Goal: Task Accomplishment & Management: Use online tool/utility

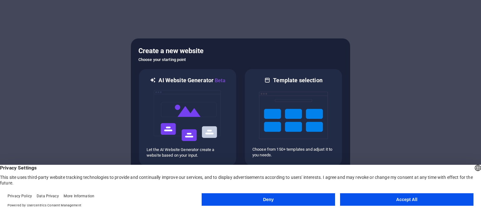
click at [390, 203] on button "Accept All" at bounding box center [406, 199] width 133 height 13
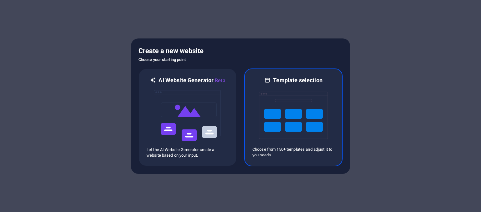
click at [301, 120] on img at bounding box center [293, 115] width 69 height 63
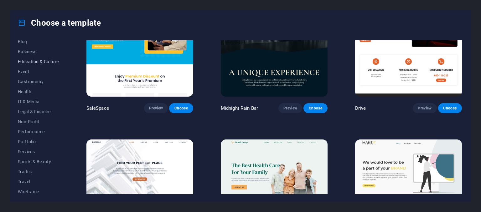
scroll to position [96, 0]
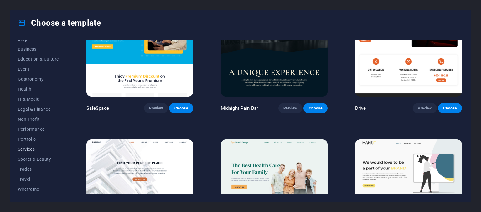
click at [27, 150] on span "Services" at bounding box center [38, 149] width 41 height 5
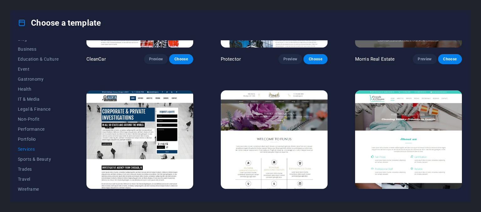
scroll to position [688, 0]
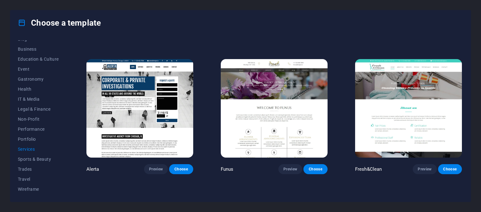
click at [295, 105] on img at bounding box center [274, 108] width 107 height 98
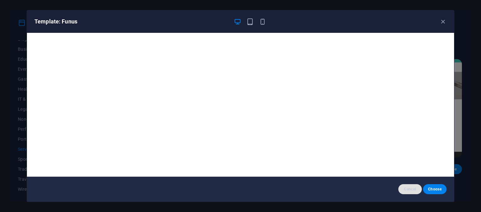
click at [407, 188] on span "Cancel" at bounding box center [409, 189] width 13 height 5
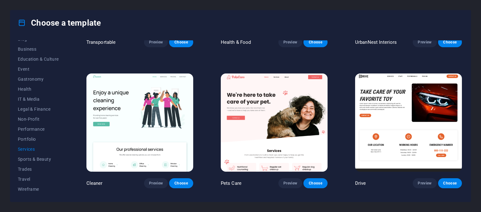
scroll to position [250, 0]
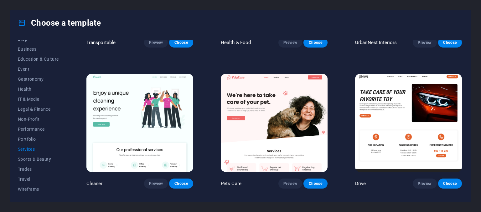
click at [378, 105] on img at bounding box center [408, 123] width 107 height 98
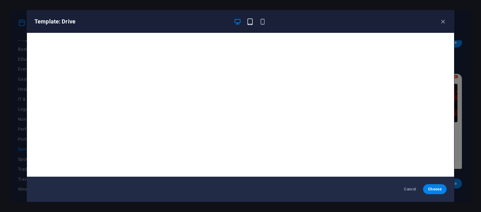
click at [251, 21] on icon "button" at bounding box center [249, 21] width 7 height 7
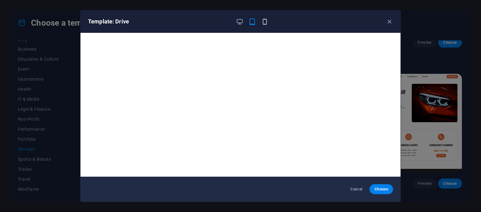
click at [268, 23] on icon "button" at bounding box center [264, 21] width 7 height 7
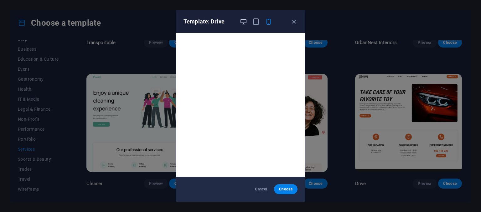
click at [244, 23] on icon "button" at bounding box center [243, 21] width 7 height 7
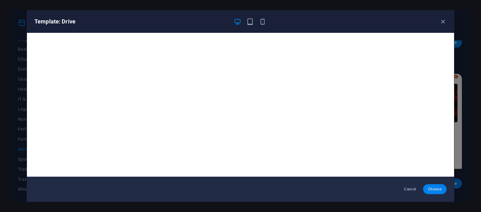
click at [429, 190] on span "Choose" at bounding box center [434, 189] width 13 height 5
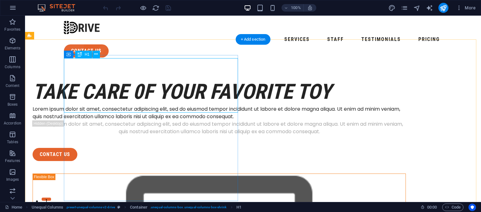
click at [214, 105] on div "take care 0f your favorite toy" at bounding box center [219, 91] width 373 height 27
click at [182, 91] on div "take care 0f your favorite toy" at bounding box center [219, 91] width 373 height 27
click at [97, 54] on icon at bounding box center [95, 54] width 3 height 7
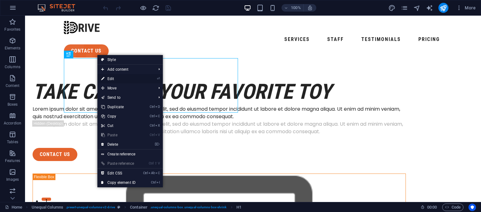
click at [110, 77] on link "⏎ Edit" at bounding box center [118, 78] width 42 height 9
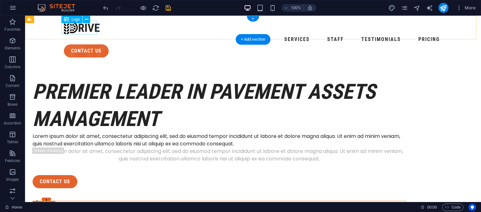
click at [87, 29] on div at bounding box center [253, 28] width 378 height 14
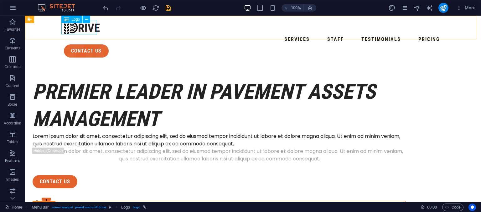
click at [76, 19] on span "Logo" at bounding box center [75, 20] width 8 height 4
click at [86, 19] on icon at bounding box center [86, 19] width 3 height 7
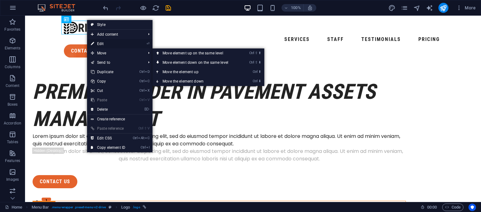
click at [108, 43] on link "⏎ Edit" at bounding box center [108, 43] width 42 height 9
select select "px"
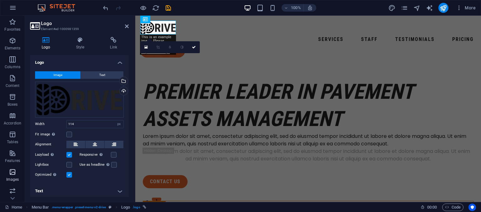
click at [13, 176] on span "Images" at bounding box center [12, 175] width 25 height 15
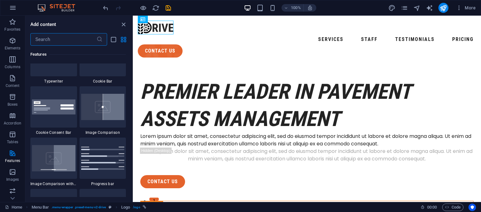
scroll to position [2359, 0]
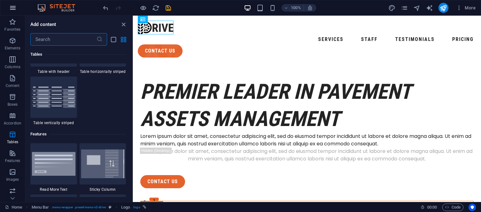
click at [13, 8] on icon "button" at bounding box center [13, 8] width 8 height 8
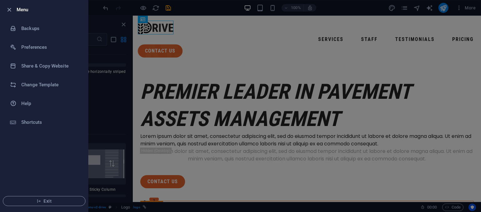
click at [110, 138] on div at bounding box center [240, 106] width 481 height 212
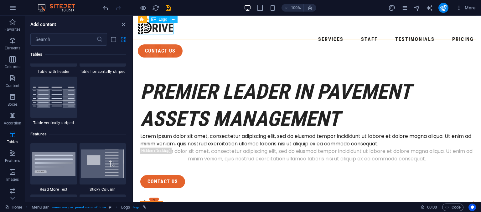
click at [174, 20] on icon at bounding box center [173, 19] width 3 height 7
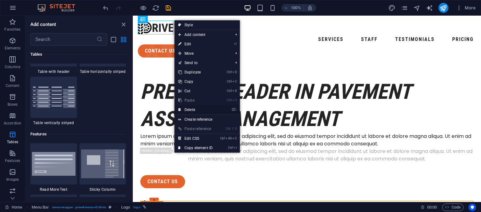
click at [188, 109] on link "⌦ Delete" at bounding box center [195, 109] width 42 height 9
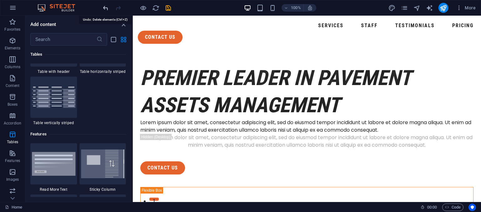
click at [107, 9] on icon "undo" at bounding box center [105, 7] width 7 height 7
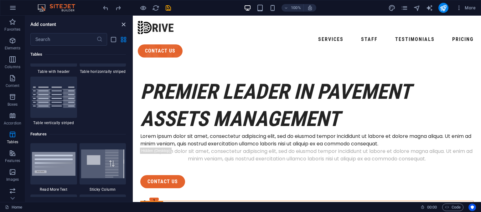
click at [124, 26] on icon "close panel" at bounding box center [123, 24] width 7 height 7
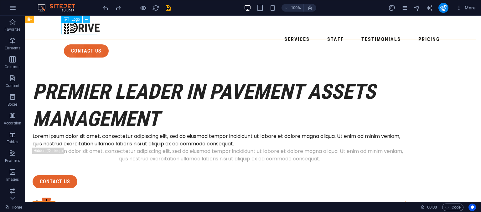
click at [88, 19] on icon at bounding box center [86, 19] width 3 height 7
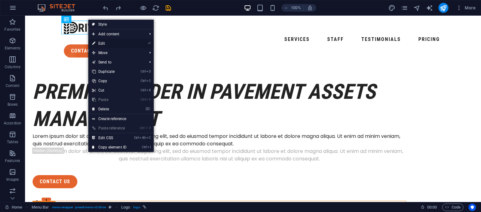
click at [105, 43] on link "⏎ Edit" at bounding box center [109, 43] width 42 height 9
select select "px"
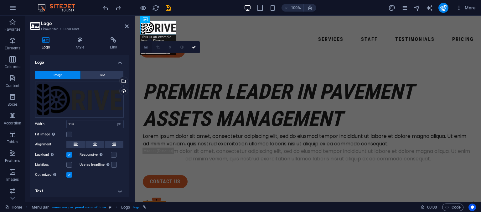
click at [145, 48] on icon at bounding box center [145, 47] width 3 height 4
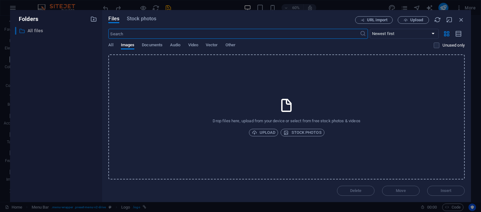
click at [33, 28] on p "All files" at bounding box center [57, 30] width 58 height 7
click at [31, 30] on p "All files" at bounding box center [57, 30] width 58 height 7
click at [151, 20] on span "Stock photos" at bounding box center [141, 19] width 29 height 8
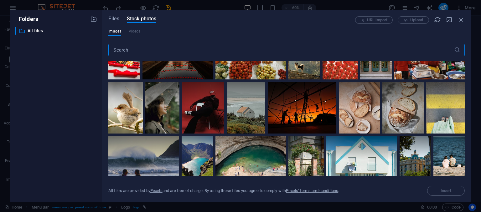
scroll to position [2597, 0]
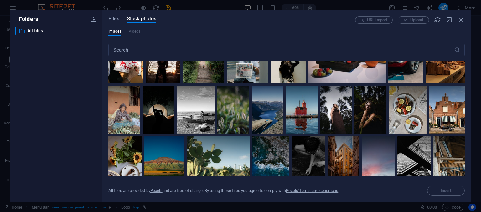
click at [388, 84] on div at bounding box center [405, 58] width 35 height 52
click at [410, 45] on icon at bounding box center [415, 39] width 11 height 11
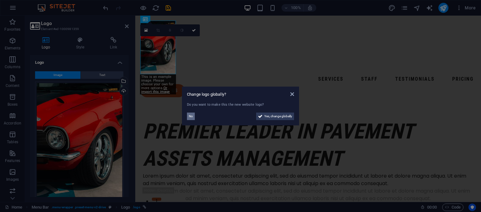
click at [190, 117] on span "No" at bounding box center [191, 117] width 4 height 8
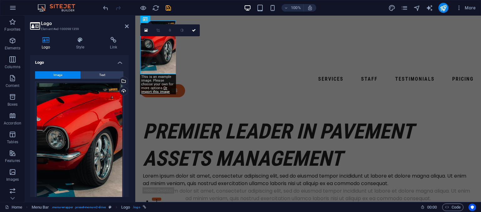
click at [146, 28] on icon at bounding box center [145, 30] width 3 height 4
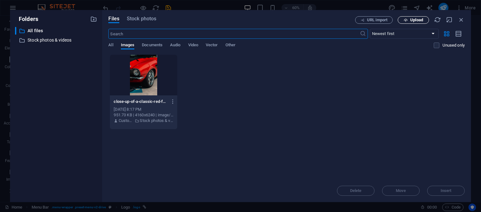
click at [407, 20] on icon "button" at bounding box center [405, 20] width 4 height 4
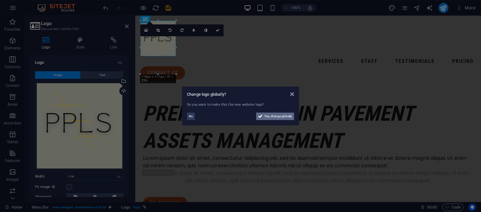
click at [277, 115] on span "Yes, change globally" at bounding box center [278, 117] width 28 height 8
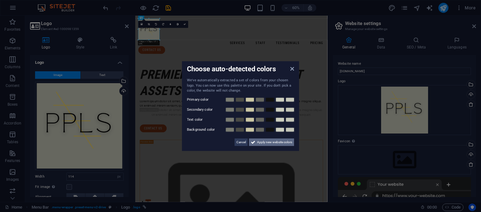
click at [281, 142] on span "Apply new website colors" at bounding box center [274, 142] width 35 height 8
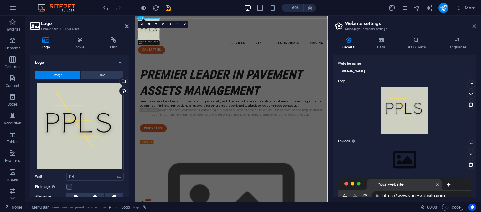
click at [473, 26] on icon at bounding box center [474, 26] width 4 height 5
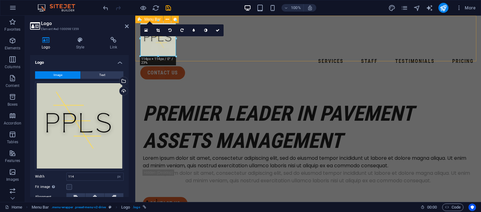
click at [284, 54] on div "Services Staff Testimonials Pricing contact us Menu" at bounding box center [307, 50] width 345 height 69
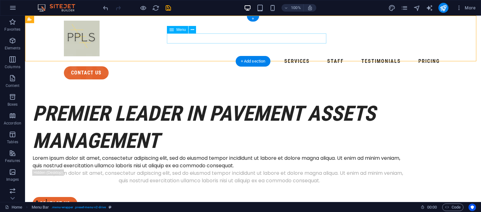
click at [191, 56] on nav "Services Staff Testimonials Pricing" at bounding box center [253, 61] width 378 height 10
click at [193, 31] on icon at bounding box center [192, 30] width 3 height 7
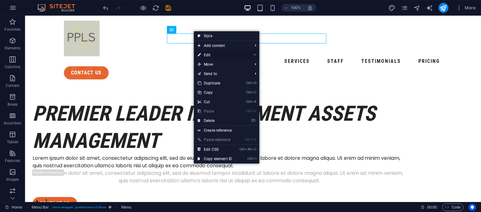
click at [208, 55] on link "⏎ Edit" at bounding box center [215, 54] width 42 height 9
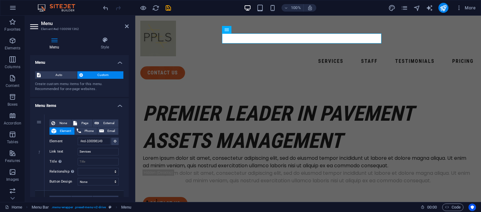
scroll to position [0, 0]
click at [248, 30] on icon at bounding box center [247, 30] width 3 height 7
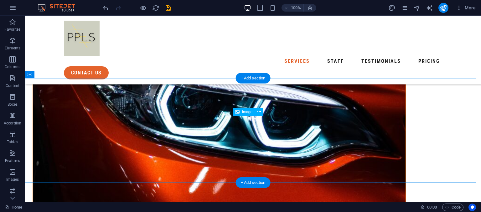
scroll to position [438, 0]
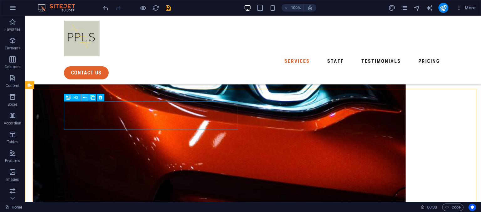
click at [84, 97] on icon at bounding box center [84, 98] width 3 height 7
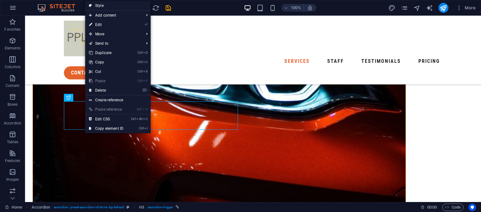
click at [108, 21] on link "⏎ Edit" at bounding box center [106, 24] width 42 height 9
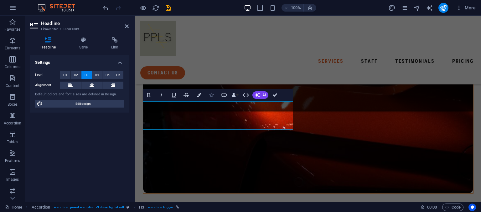
click at [212, 97] on icon "button" at bounding box center [211, 95] width 4 height 4
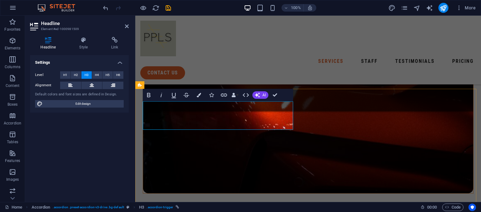
drag, startPoint x: 273, startPoint y: 113, endPoint x: 244, endPoint y: 123, distance: 30.8
drag, startPoint x: 283, startPoint y: 115, endPoint x: 119, endPoint y: 137, distance: 165.3
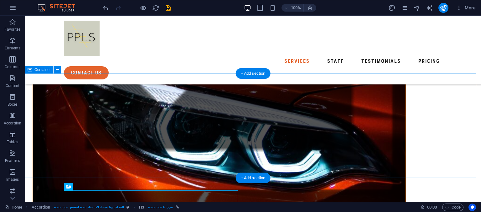
scroll to position [376, 0]
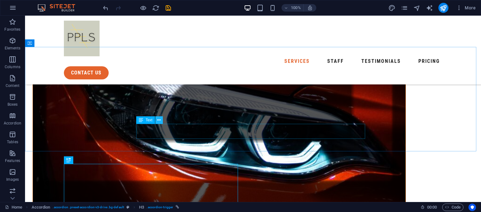
click at [159, 122] on icon at bounding box center [158, 120] width 3 height 7
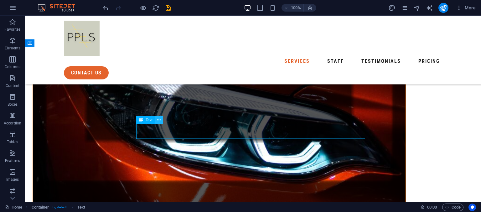
click at [161, 118] on button at bounding box center [159, 120] width 8 height 8
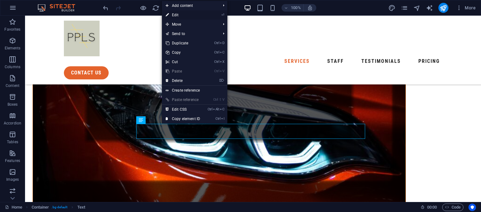
click at [204, 15] on link "⏎ Edit" at bounding box center [183, 14] width 42 height 9
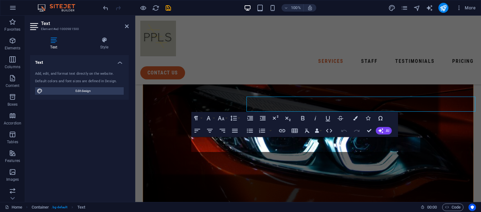
scroll to position [403, 0]
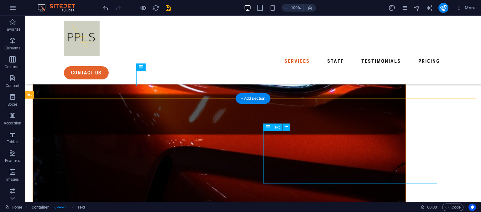
scroll to position [425, 0]
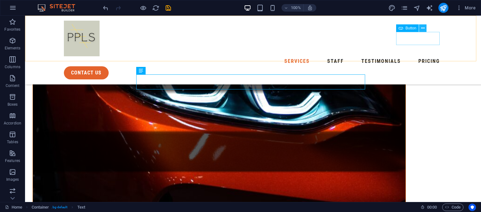
click at [422, 26] on icon at bounding box center [422, 28] width 3 height 7
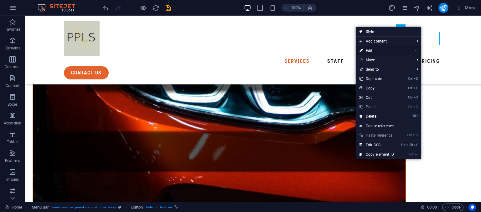
click at [390, 50] on link "⏎ Edit" at bounding box center [376, 50] width 42 height 9
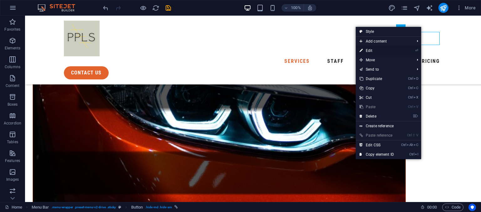
scroll to position [465, 0]
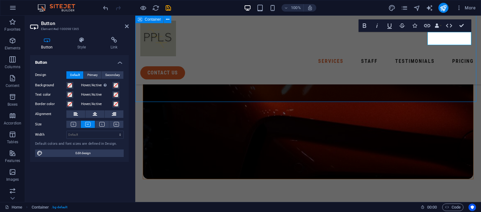
scroll to position [425, 0]
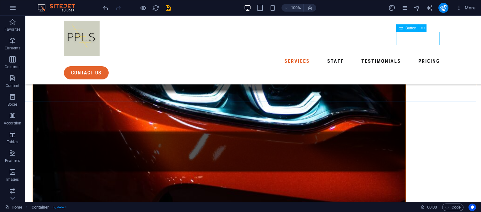
click at [422, 66] on div "contact us" at bounding box center [253, 72] width 378 height 13
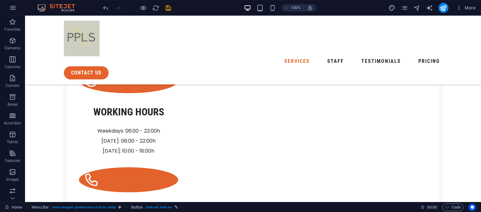
scroll to position [769, 0]
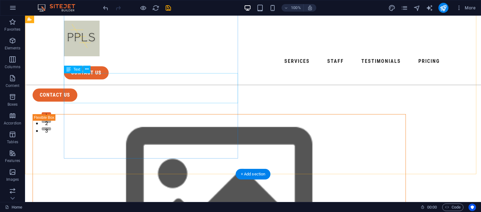
scroll to position [0, 0]
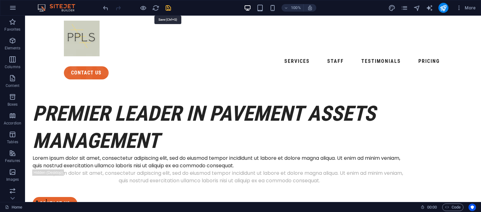
click at [167, 8] on icon "save" at bounding box center [168, 7] width 7 height 7
click at [11, 63] on icon "button" at bounding box center [13, 60] width 8 height 8
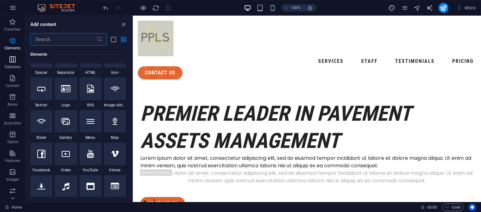
scroll to position [310, 0]
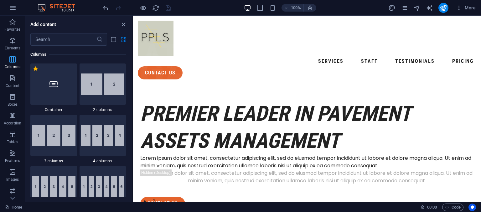
click at [11, 63] on icon "button" at bounding box center [13, 60] width 8 height 8
